Goal: Task Accomplishment & Management: Manage account settings

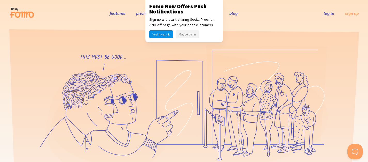
click at [333, 14] on link "log in" at bounding box center [329, 13] width 11 height 5
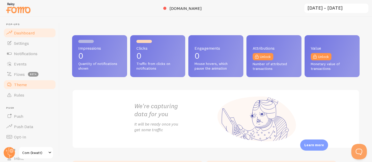
click at [34, 83] on link "Theme" at bounding box center [29, 84] width 53 height 10
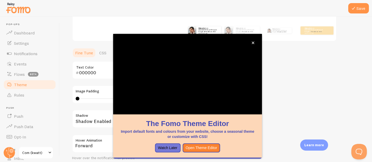
scroll to position [58, 0]
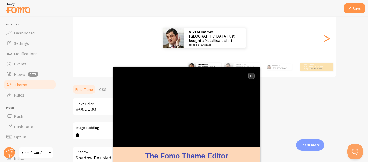
click at [251, 75] on icon "close," at bounding box center [251, 76] width 3 height 3
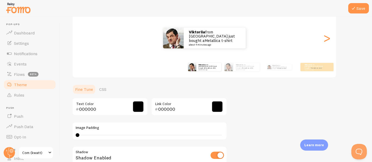
click at [136, 107] on span at bounding box center [138, 106] width 11 height 11
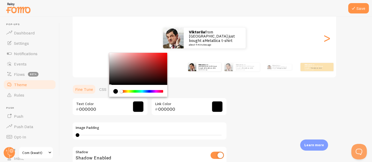
click at [136, 107] on span at bounding box center [138, 106] width 11 height 11
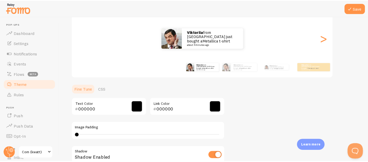
scroll to position [3, 0]
